Goal: Navigation & Orientation: Find specific page/section

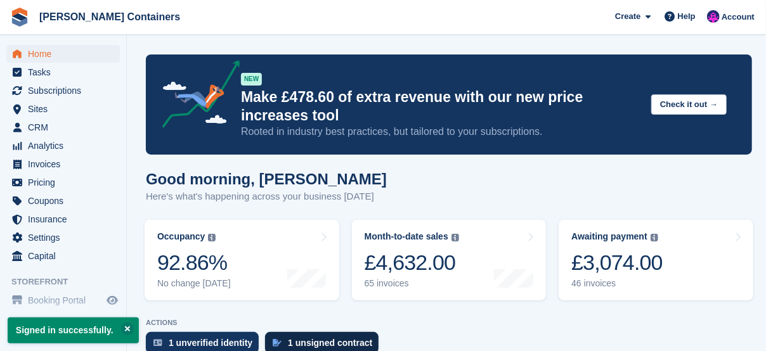
click at [322, 340] on div "1 unsigned contract" at bounding box center [330, 343] width 84 height 10
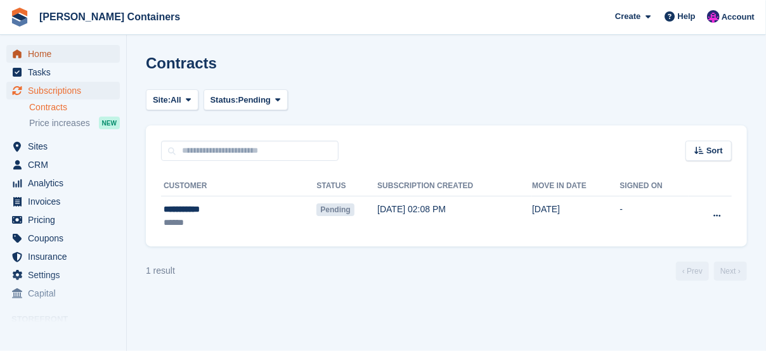
click at [49, 57] on span "Home" at bounding box center [66, 54] width 76 height 18
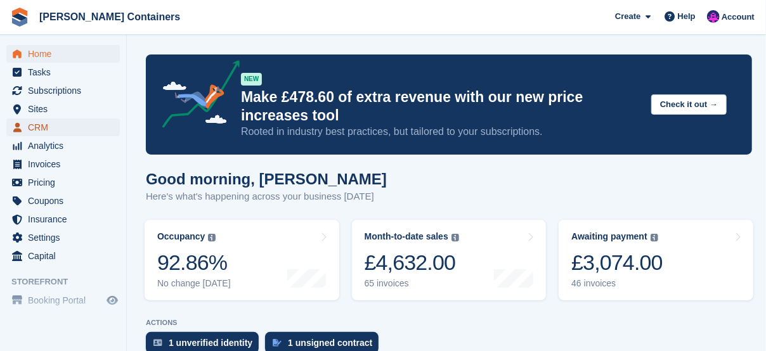
click at [44, 123] on span "CRM" at bounding box center [66, 128] width 76 height 18
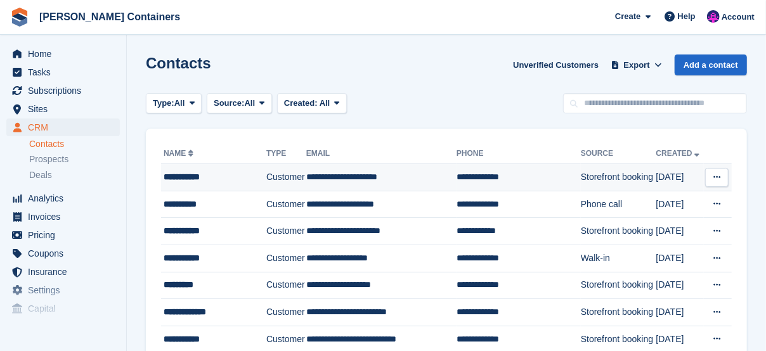
click at [182, 174] on div "**********" at bounding box center [213, 176] width 99 height 13
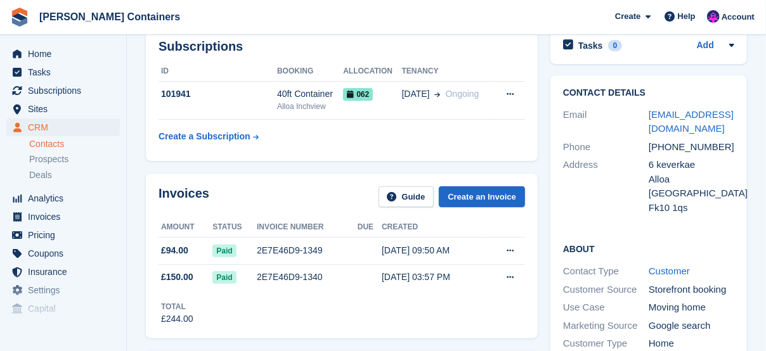
scroll to position [84, 0]
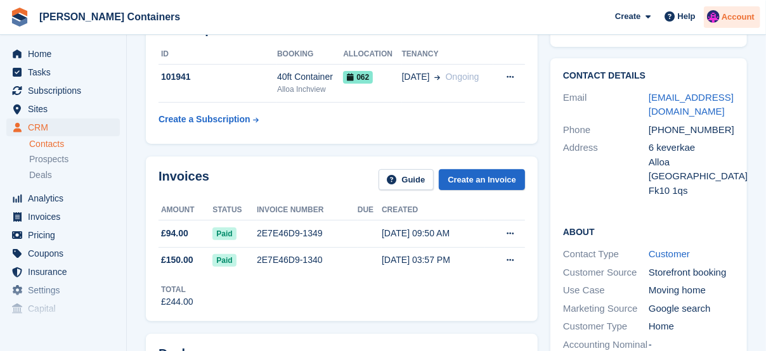
click at [719, 22] on div at bounding box center [713, 18] width 13 height 17
